Goal: Transaction & Acquisition: Purchase product/service

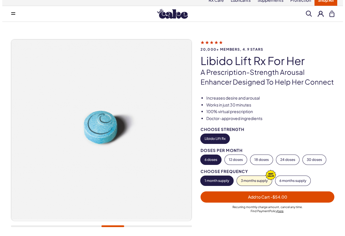
scroll to position [3, 0]
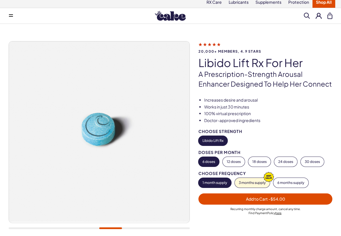
click at [260, 197] on span "Add to Cart - $54.00" at bounding box center [265, 199] width 39 height 5
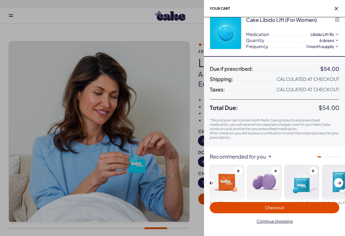
scroll to position [7, 0]
click at [273, 206] on span "Checkout" at bounding box center [274, 207] width 19 height 5
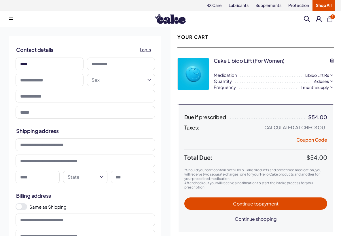
type input "****"
type input "*******"
type input "**********"
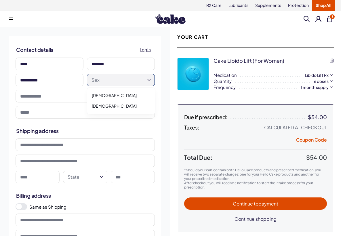
select select "******"
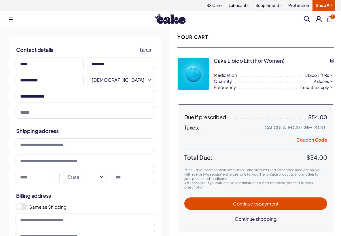
type input "**********"
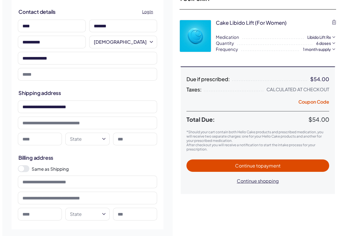
scroll to position [61, 0]
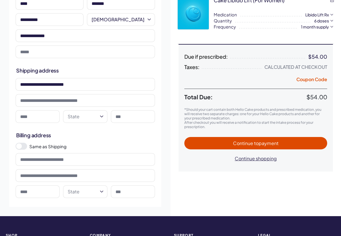
type input "**********"
click at [103, 116] on html "RX Care Lubricants Supplements Protection Shop All Menu Him Her Everything 1" at bounding box center [172, 184] width 345 height 490
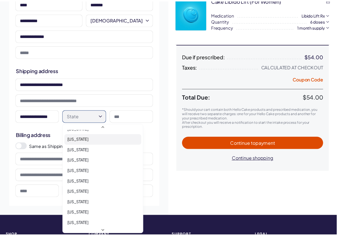
scroll to position [73, 0]
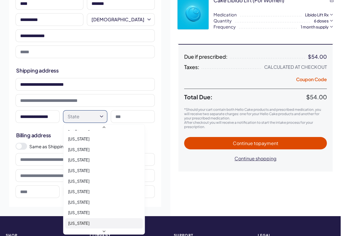
select select "**"
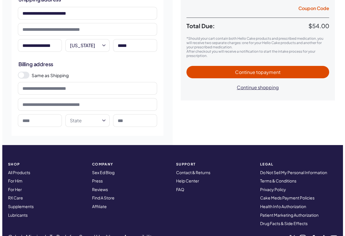
scroll to position [182, 0]
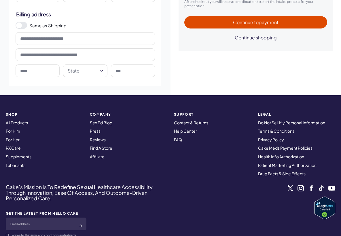
type input "*****"
type input "**********"
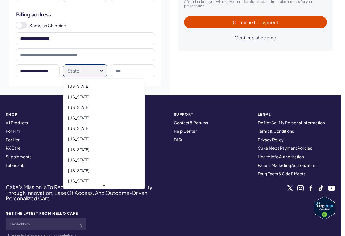
click at [101, 71] on html "RX Care Lubricants Supplements Protection Shop All Menu Him Her Everything 1" at bounding box center [172, 63] width 345 height 490
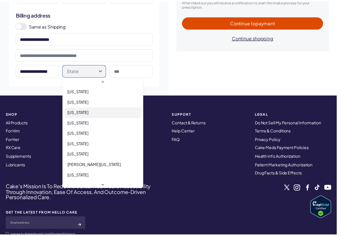
scroll to position [147, 0]
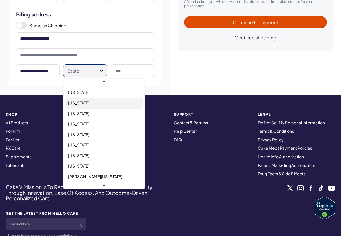
select select "**"
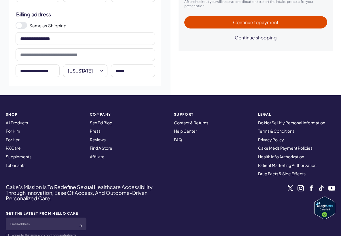
type input "*****"
click at [240, 24] on span "Continue to payment" at bounding box center [256, 22] width 46 height 6
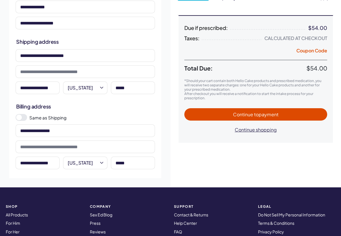
scroll to position [90, 0]
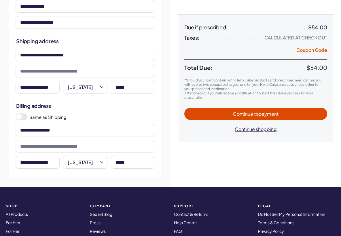
type input "**********"
click at [282, 109] on button "Continue to payment" at bounding box center [255, 114] width 143 height 12
click at [282, 110] on div "Continue to payment Continue shopping" at bounding box center [255, 122] width 143 height 28
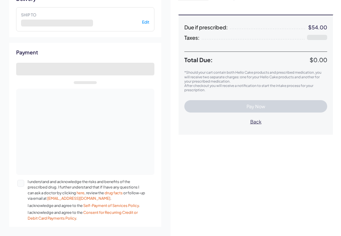
select select "**"
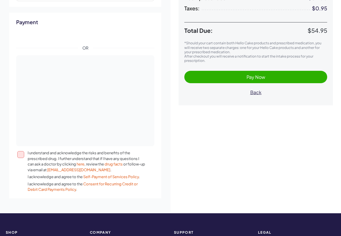
scroll to position [119, 0]
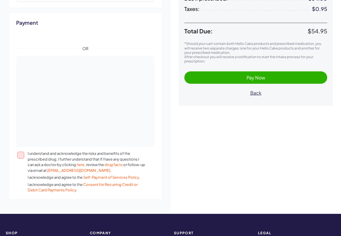
click at [23, 159] on button "I understand and acknowledge the risks and benefits of the prescribed drug. I f…" at bounding box center [20, 155] width 7 height 7
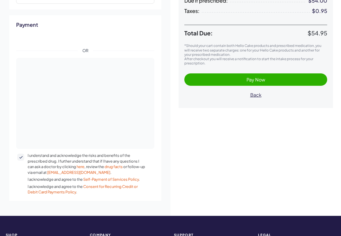
scroll to position [118, 0]
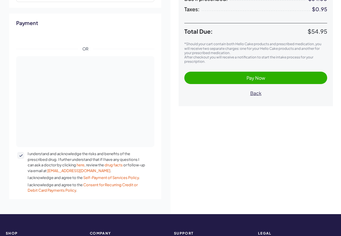
click at [250, 77] on span "Pay Now" at bounding box center [256, 78] width 19 height 6
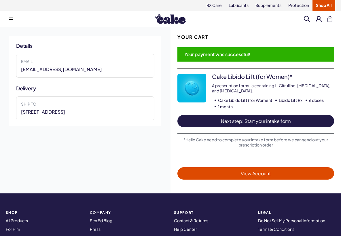
click at [286, 116] on link "Next step: Start your intake form" at bounding box center [256, 121] width 157 height 12
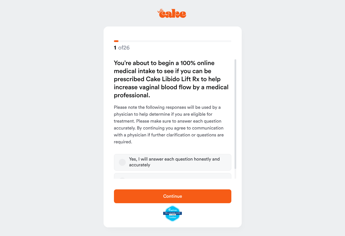
click at [120, 163] on button "Yes, I will answer each question honestly and accurately" at bounding box center [122, 162] width 7 height 7
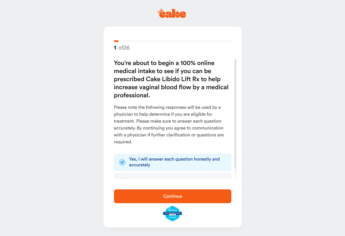
click at [161, 196] on span "Continue" at bounding box center [172, 196] width 99 height 7
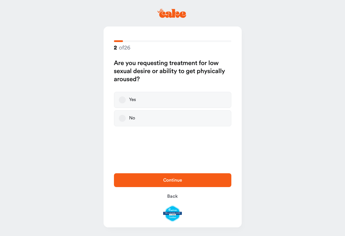
click at [121, 100] on button "Yes" at bounding box center [122, 100] width 7 height 7
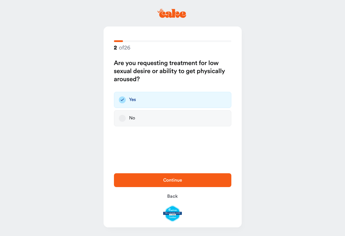
click at [174, 180] on span "Continue" at bounding box center [172, 180] width 19 height 5
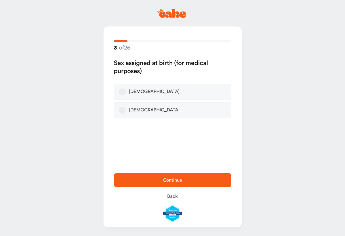
click at [123, 95] on label "[DEMOGRAPHIC_DATA]" at bounding box center [173, 92] width 118 height 16
click at [123, 95] on button "[DEMOGRAPHIC_DATA]" at bounding box center [122, 91] width 7 height 7
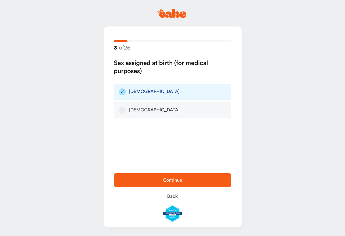
click at [171, 180] on span "Continue" at bounding box center [172, 180] width 19 height 5
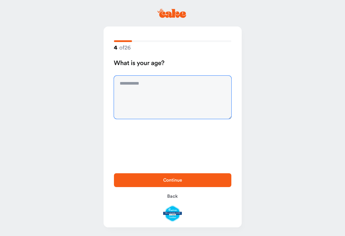
click at [140, 84] on textarea at bounding box center [173, 97] width 118 height 43
type textarea "**"
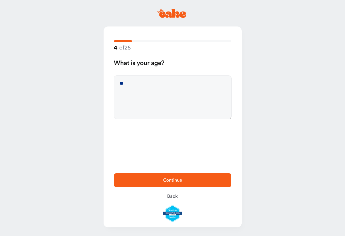
click at [172, 176] on button "Continue" at bounding box center [173, 180] width 118 height 14
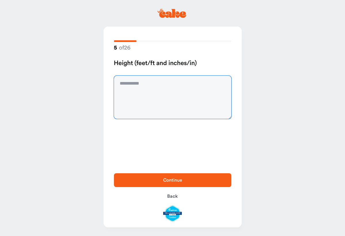
click at [135, 85] on textarea at bounding box center [173, 97] width 118 height 43
type textarea "***"
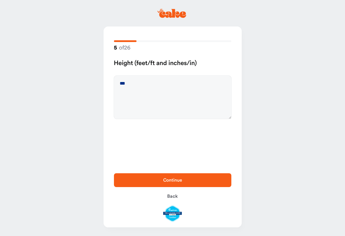
click at [178, 180] on span "Continue" at bounding box center [172, 180] width 19 height 5
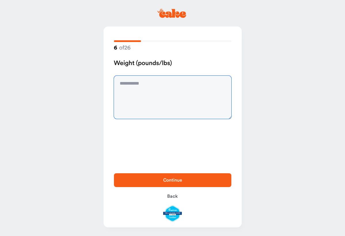
click at [143, 81] on textarea at bounding box center [173, 97] width 118 height 43
type textarea "***"
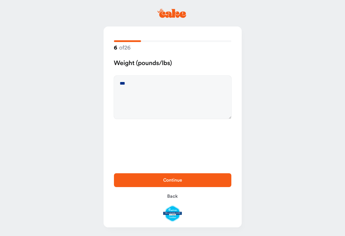
click at [186, 184] on span "Continue" at bounding box center [172, 180] width 99 height 7
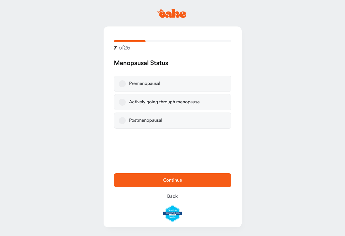
click at [122, 120] on button "Postmenopausal" at bounding box center [122, 120] width 7 height 7
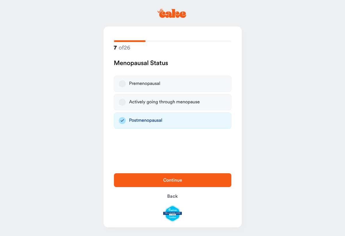
click at [184, 184] on span "Continue" at bounding box center [172, 180] width 99 height 7
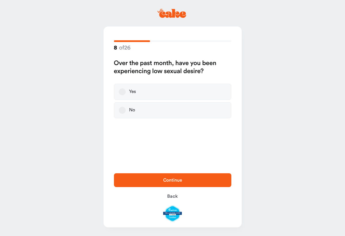
click at [122, 110] on button "No" at bounding box center [122, 110] width 7 height 7
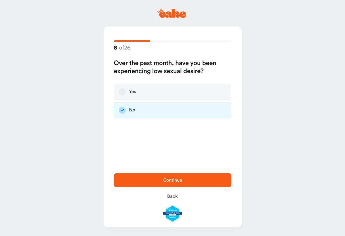
click at [177, 179] on span "Continue" at bounding box center [172, 180] width 19 height 5
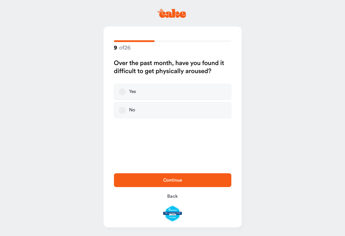
click at [124, 93] on button "Yes" at bounding box center [122, 91] width 7 height 7
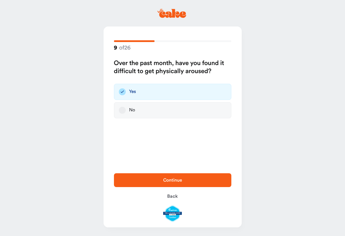
click at [187, 180] on span "Continue" at bounding box center [172, 180] width 99 height 7
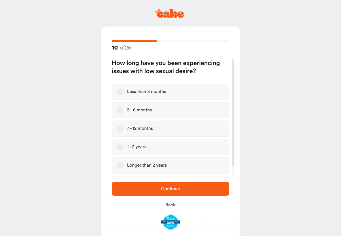
click at [123, 164] on button "Longer than 2 years" at bounding box center [120, 165] width 7 height 7
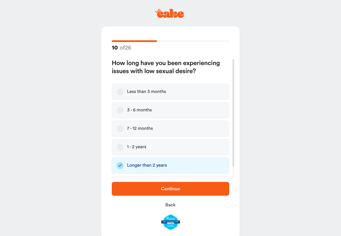
click at [174, 194] on button "Continue" at bounding box center [171, 189] width 118 height 14
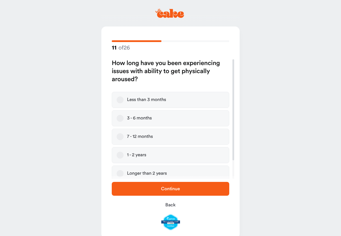
click at [123, 174] on button "Longer than 2 years" at bounding box center [120, 173] width 7 height 7
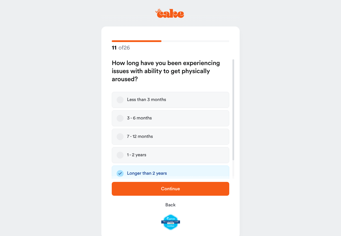
click at [178, 194] on button "Continue" at bounding box center [171, 189] width 118 height 14
click at [178, 194] on div "Continue Back" at bounding box center [170, 206] width 138 height 60
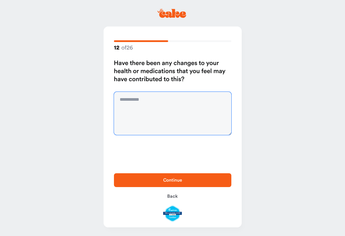
click at [151, 103] on textarea at bounding box center [173, 113] width 118 height 43
type textarea "**"
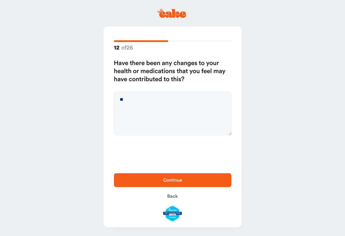
click at [191, 180] on span "Continue" at bounding box center [172, 180] width 99 height 7
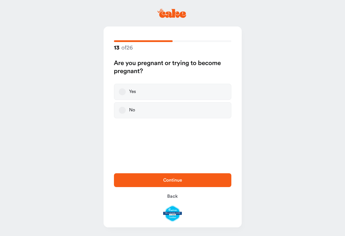
click at [122, 109] on button "No" at bounding box center [122, 110] width 7 height 7
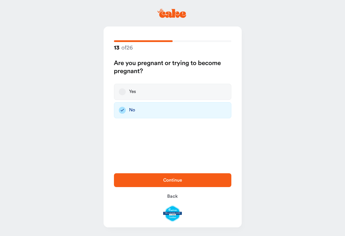
click at [190, 183] on span "Continue" at bounding box center [172, 180] width 99 height 7
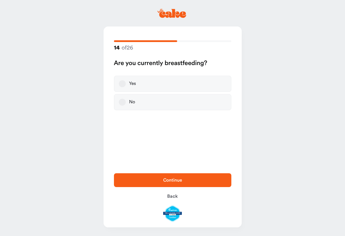
click at [120, 100] on button "No" at bounding box center [122, 102] width 7 height 7
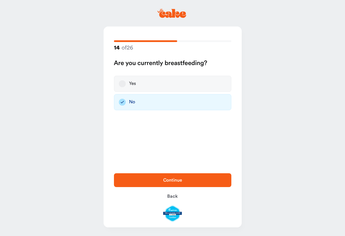
click at [193, 181] on span "Continue" at bounding box center [172, 180] width 99 height 7
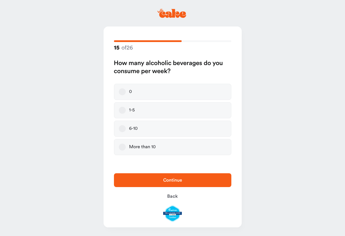
click at [123, 109] on button "1-5" at bounding box center [122, 110] width 7 height 7
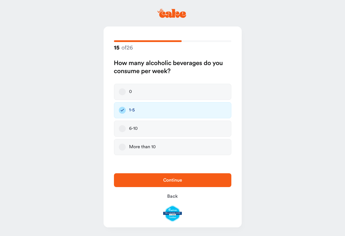
click at [177, 179] on span "Continue" at bounding box center [172, 180] width 19 height 5
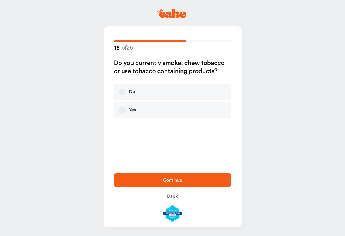
click at [124, 90] on button "No" at bounding box center [122, 91] width 7 height 7
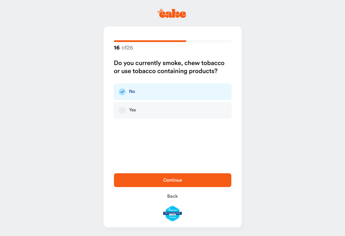
click at [189, 180] on span "Continue" at bounding box center [172, 180] width 99 height 7
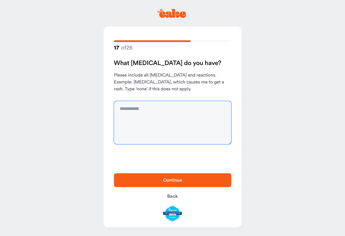
click at [141, 114] on textarea at bounding box center [173, 122] width 118 height 43
type textarea "****"
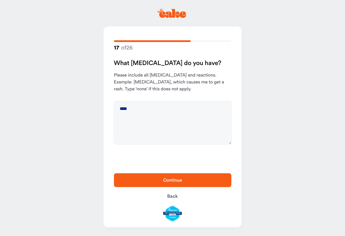
click at [178, 181] on span "Continue" at bounding box center [172, 180] width 19 height 5
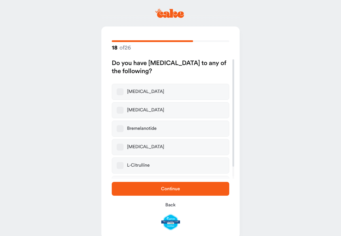
click at [174, 189] on span "Continue" at bounding box center [170, 189] width 19 height 5
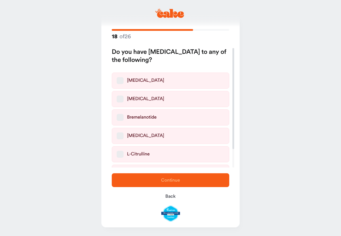
scroll to position [11, 0]
click at [169, 196] on span "Back" at bounding box center [170, 196] width 10 height 5
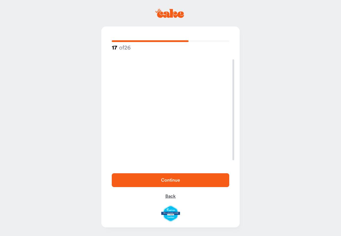
scroll to position [0, 0]
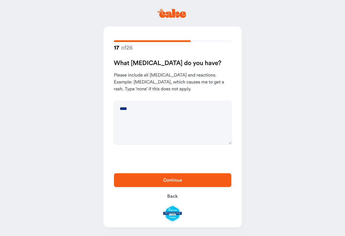
click at [172, 177] on span "Continue" at bounding box center [172, 180] width 99 height 7
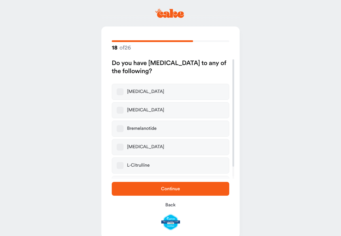
click at [172, 187] on span "Continue" at bounding box center [170, 189] width 19 height 5
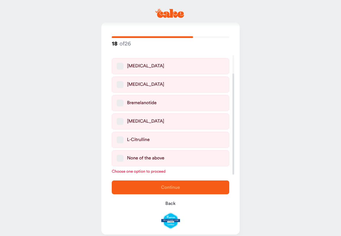
scroll to position [4, 0]
click at [122, 159] on button "None of the above" at bounding box center [120, 158] width 7 height 7
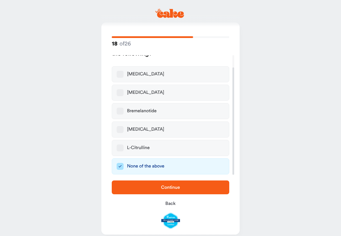
click at [176, 190] on span "Continue" at bounding box center [170, 187] width 19 height 5
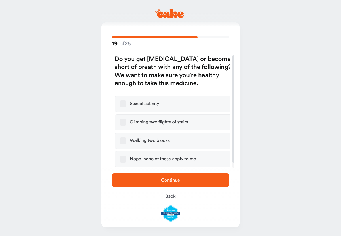
scroll to position [0, 0]
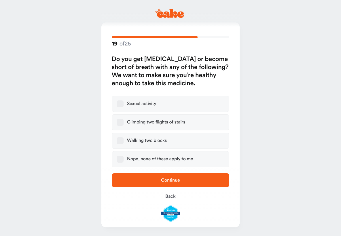
click at [119, 159] on button "Nope, none of these apply to me" at bounding box center [120, 159] width 7 height 7
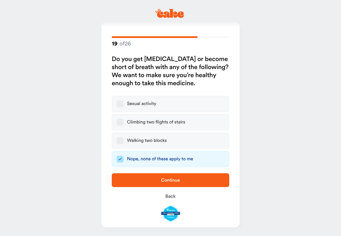
click at [180, 180] on span "Continue" at bounding box center [170, 180] width 99 height 7
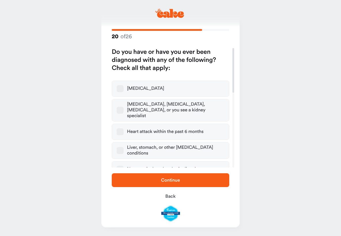
scroll to position [11, 0]
click at [180, 181] on span "Continue" at bounding box center [170, 180] width 99 height 7
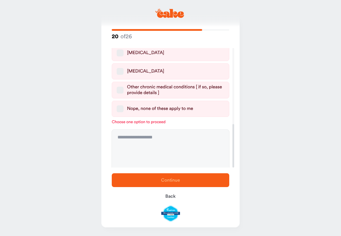
scroll to position [209, 0]
click at [120, 106] on button "Nope, none of these apply to me" at bounding box center [120, 109] width 7 height 7
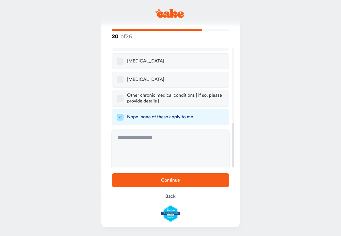
click at [119, 76] on button "High blood pressure" at bounding box center [120, 79] width 7 height 7
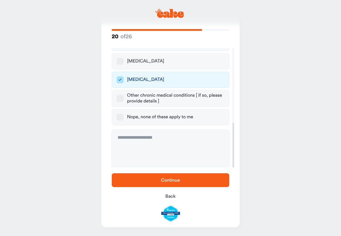
click at [182, 182] on span "Continue" at bounding box center [170, 180] width 99 height 7
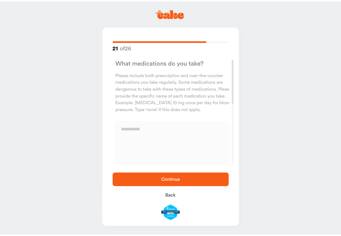
scroll to position [0, 0]
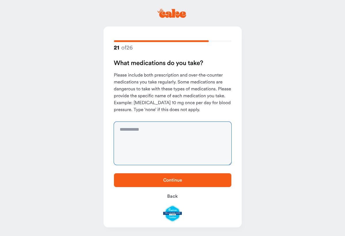
click at [158, 133] on textarea at bounding box center [173, 143] width 118 height 43
type textarea "**********"
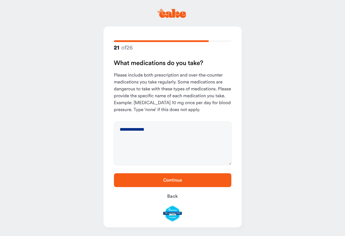
click at [165, 179] on span "Continue" at bounding box center [172, 180] width 19 height 5
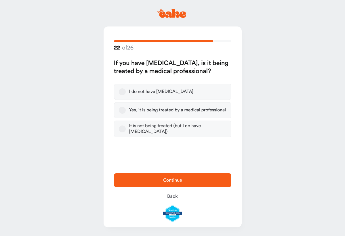
click at [119, 110] on button "Yes, it is being treated by a medical professional" at bounding box center [122, 110] width 7 height 7
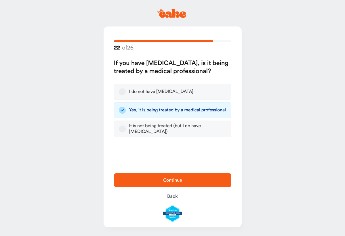
click at [177, 179] on span "Continue" at bounding box center [172, 180] width 19 height 5
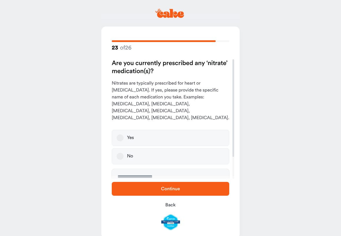
click at [122, 153] on button "No" at bounding box center [120, 156] width 7 height 7
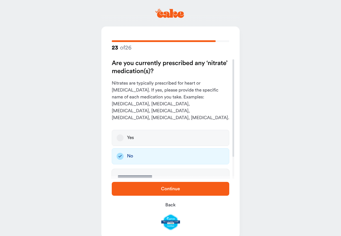
click at [181, 195] on button "Continue" at bounding box center [171, 189] width 118 height 14
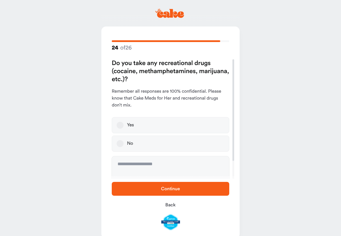
click at [123, 124] on button "Yes" at bounding box center [120, 125] width 7 height 7
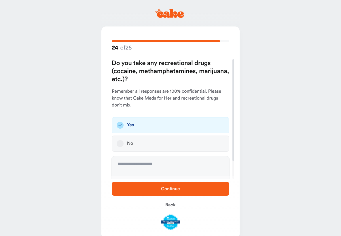
click at [169, 188] on span "Continue" at bounding box center [170, 189] width 19 height 5
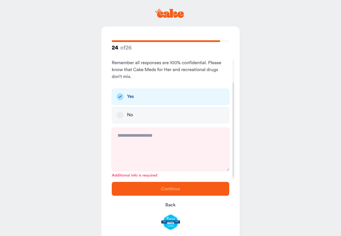
scroll to position [29, 0]
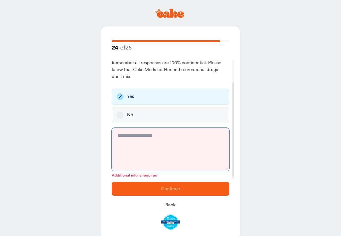
click at [150, 137] on textarea at bounding box center [171, 149] width 118 height 43
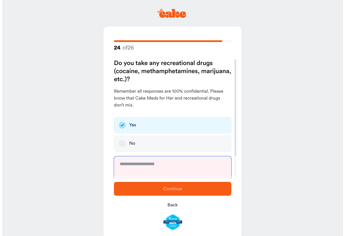
scroll to position [0, 0]
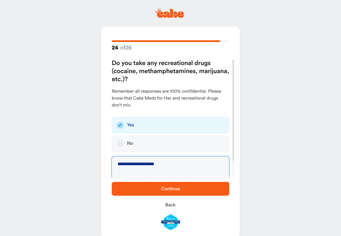
type textarea "**********"
click at [180, 190] on span "Continue" at bounding box center [170, 189] width 19 height 5
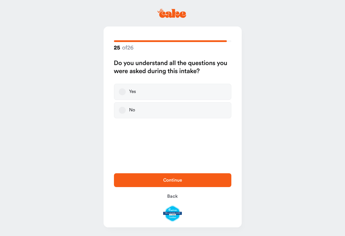
click at [125, 92] on button "Yes" at bounding box center [122, 91] width 7 height 7
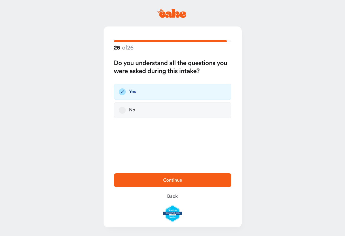
click at [174, 181] on span "Continue" at bounding box center [172, 180] width 19 height 5
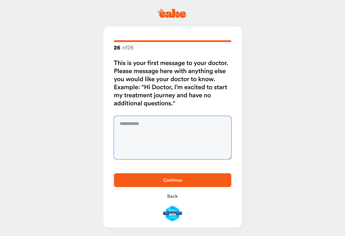
click at [137, 129] on textarea at bounding box center [173, 137] width 118 height 43
type textarea "**********"
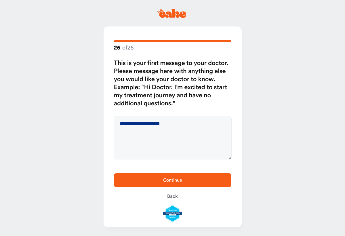
click at [168, 186] on button "Continue" at bounding box center [173, 180] width 118 height 14
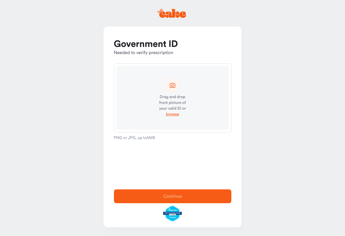
click at [173, 84] on icon at bounding box center [172, 85] width 7 height 7
